Goal: Transaction & Acquisition: Download file/media

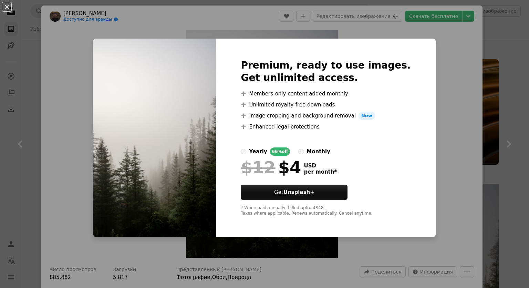
scroll to position [276, 0]
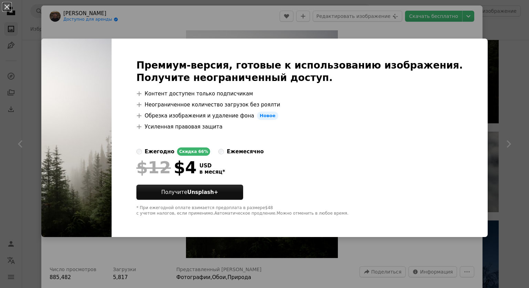
click at [500, 36] on div "An X shape Премиум-версия, готовые к использованию изображения. Получите неогра…" at bounding box center [264, 144] width 529 height 288
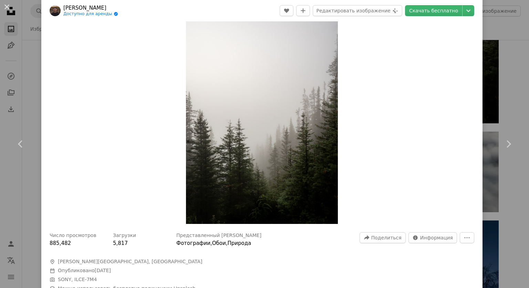
scroll to position [69, 0]
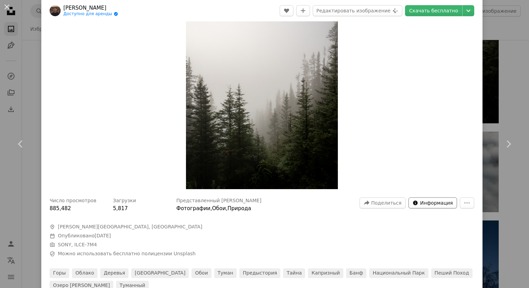
click at [431, 206] on ya-tr-span "Информация" at bounding box center [437, 203] width 33 height 6
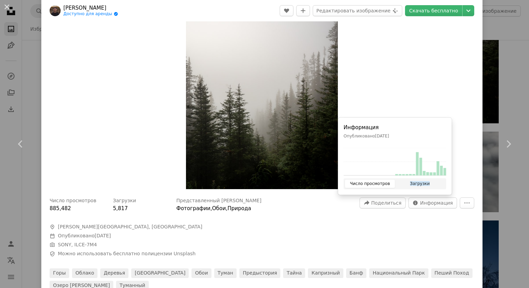
click at [418, 184] on ya-tr-span "Загрузки" at bounding box center [420, 183] width 20 height 5
click at [372, 182] on ya-tr-span "Число просмотров" at bounding box center [370, 183] width 40 height 5
click at [464, 202] on icon "More Actions" at bounding box center [467, 203] width 6 height 6
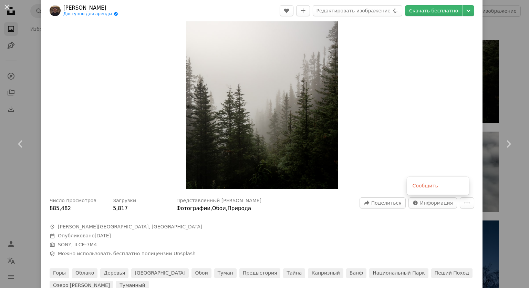
click at [441, 226] on dialog "An X shape Chevron left Chevron right Тим Амфриз Доступно для аренды A checkmar…" at bounding box center [264, 144] width 529 height 288
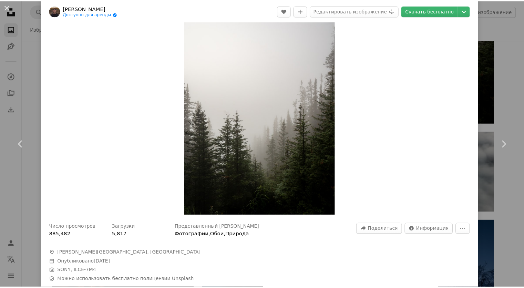
scroll to position [0, 0]
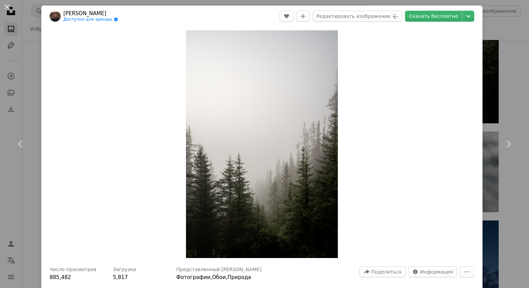
click at [492, 19] on div "An X shape Chevron left Chevron right Тим Амфриз Доступно для аренды A checkmar…" at bounding box center [264, 144] width 529 height 288
